Goal: Task Accomplishment & Management: Use online tool/utility

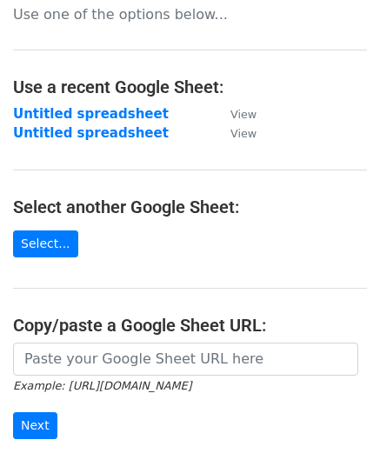
scroll to position [87, 0]
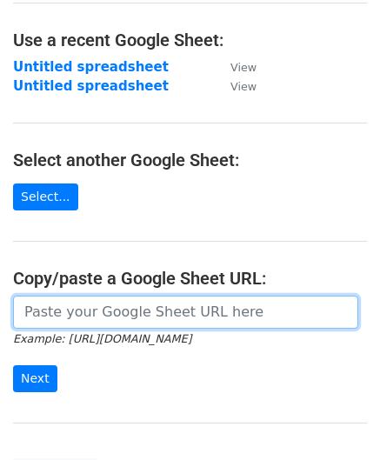
click at [93, 304] on input "url" at bounding box center [185, 312] width 345 height 33
paste input "https://docs.google.com/spreadsheets/d/12lbq5KTnBP57TfnftYsHDyBrzWbcSoYBeh-4Q_i…"
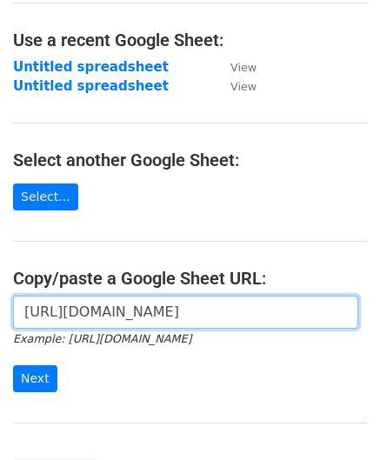
scroll to position [0, 354]
type input "https://docs.google.com/spreadsheets/d/12lbq5KTnBP57TfnftYsHDyBrzWbcSoYBeh-4Q_i…"
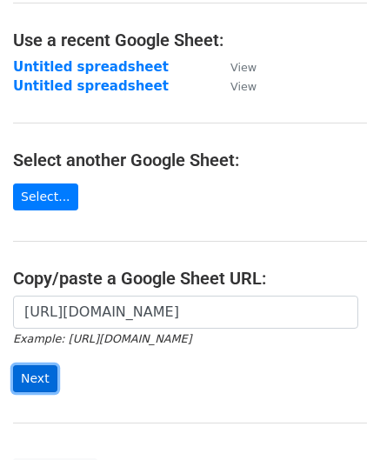
click at [34, 374] on input "Next" at bounding box center [35, 378] width 44 height 27
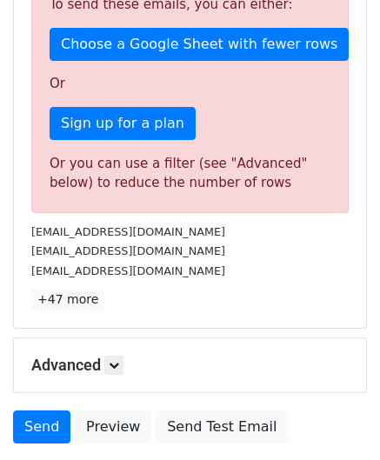
scroll to position [575, 0]
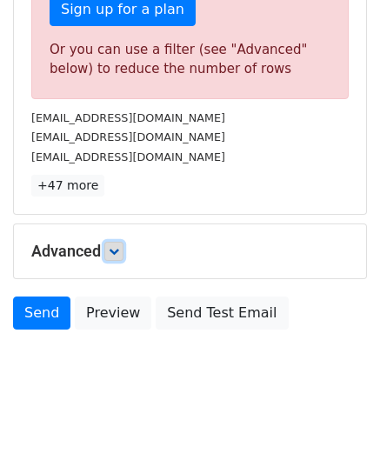
click at [119, 250] on icon at bounding box center [114, 251] width 10 height 10
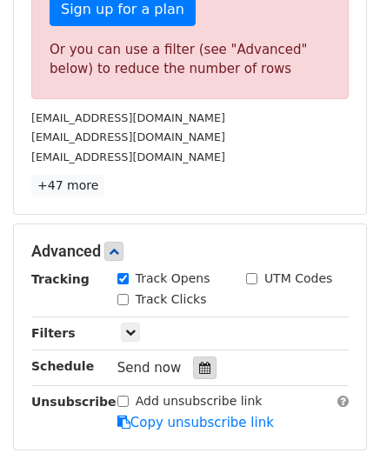
click at [199, 362] on icon at bounding box center [204, 368] width 11 height 12
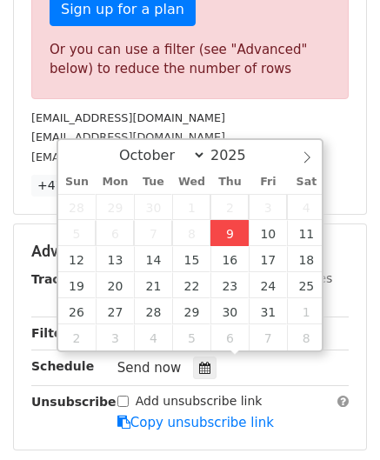
type input "[DATE] 12:00"
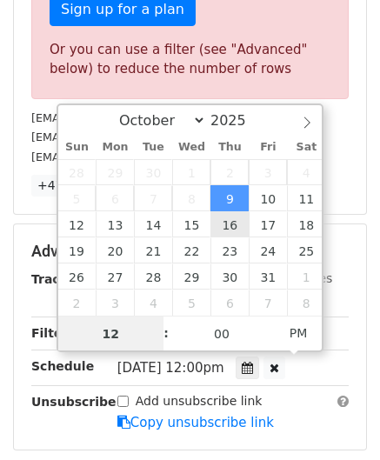
scroll to position [0, 0]
paste input "8"
type input "8"
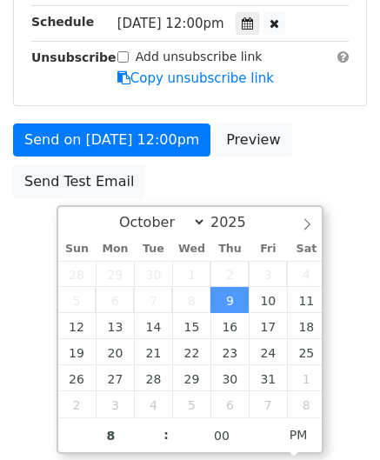
type input "[DATE] 20:00"
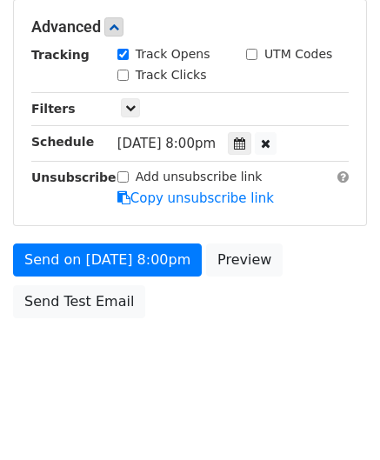
scroll to position [797, 0]
